Goal: Information Seeking & Learning: Learn about a topic

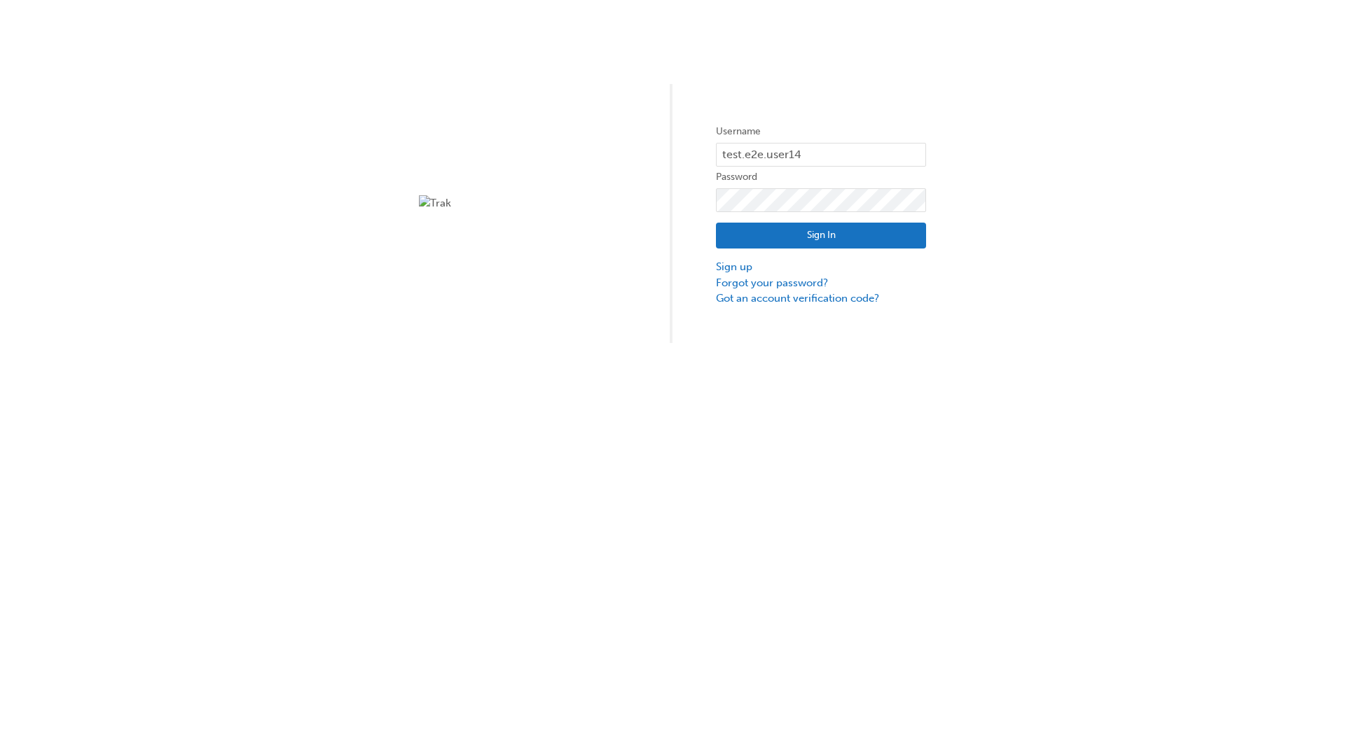
type input "test.e2e.user14"
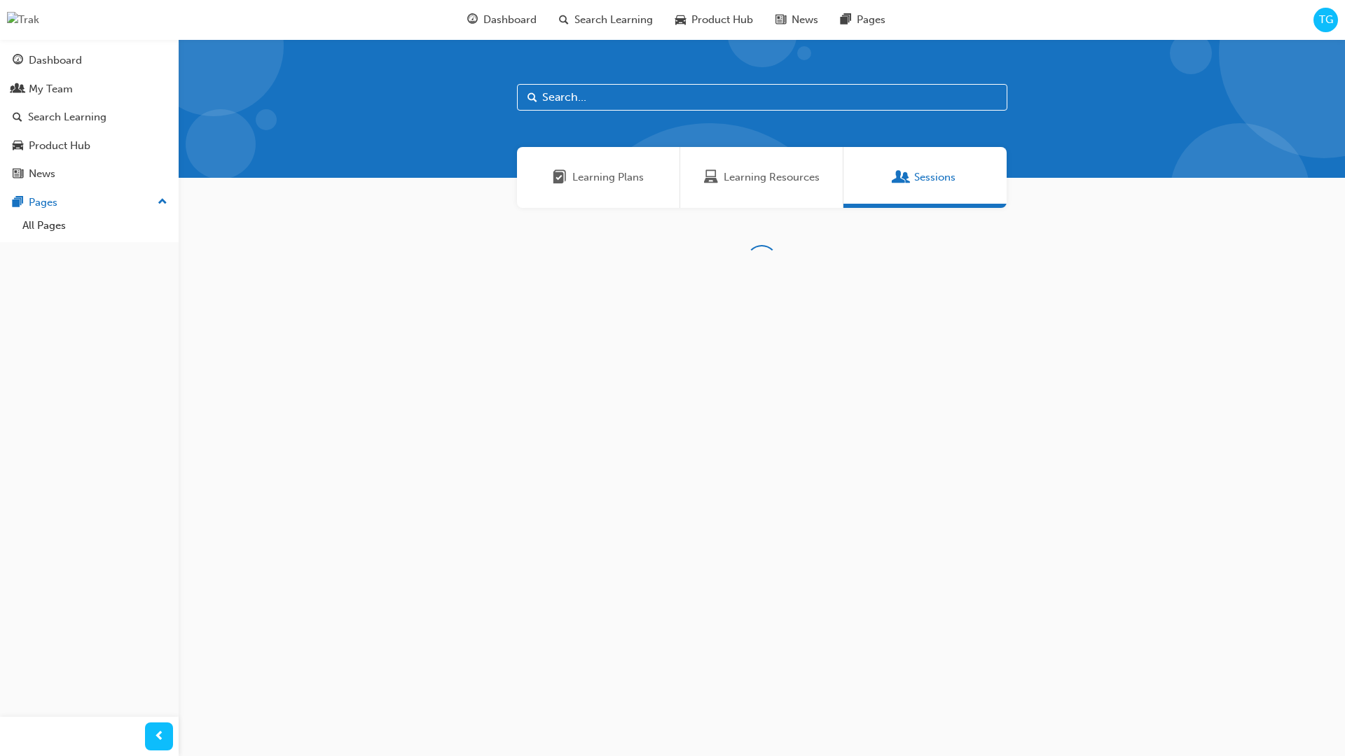
scroll to position [45, 0]
